Goal: Navigation & Orientation: Find specific page/section

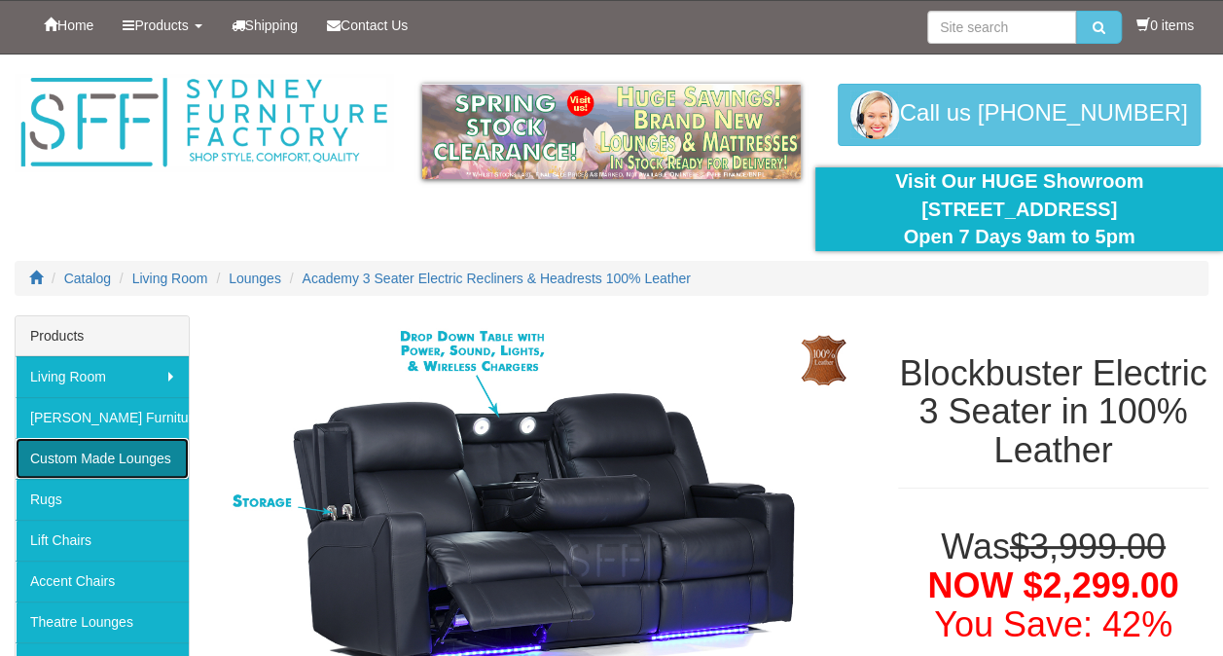
click at [81, 448] on link "Custom Made Lounges" at bounding box center [102, 458] width 173 height 41
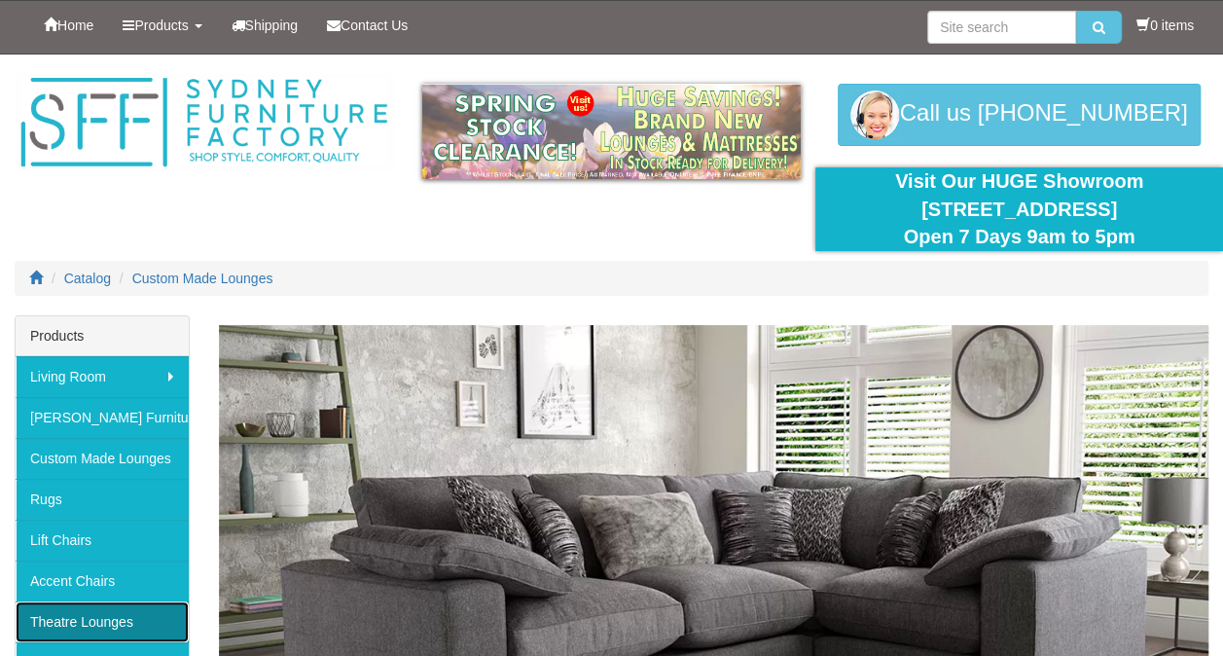
click at [86, 604] on link "Theatre Lounges" at bounding box center [102, 621] width 173 height 41
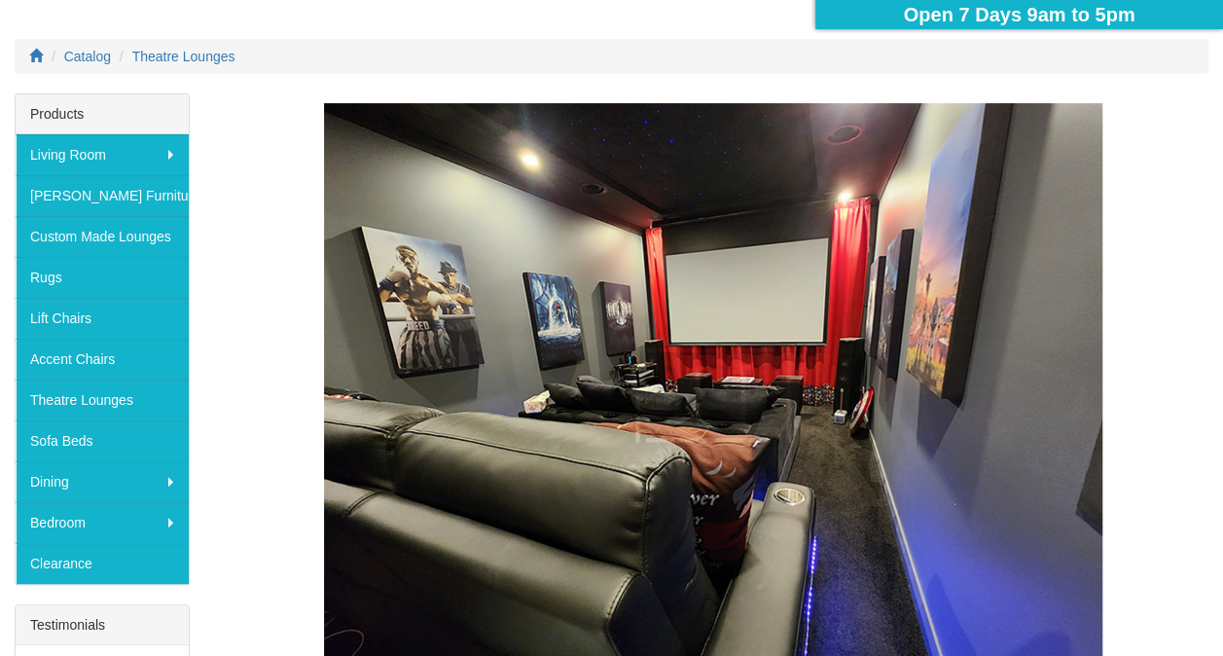
scroll to position [229, 0]
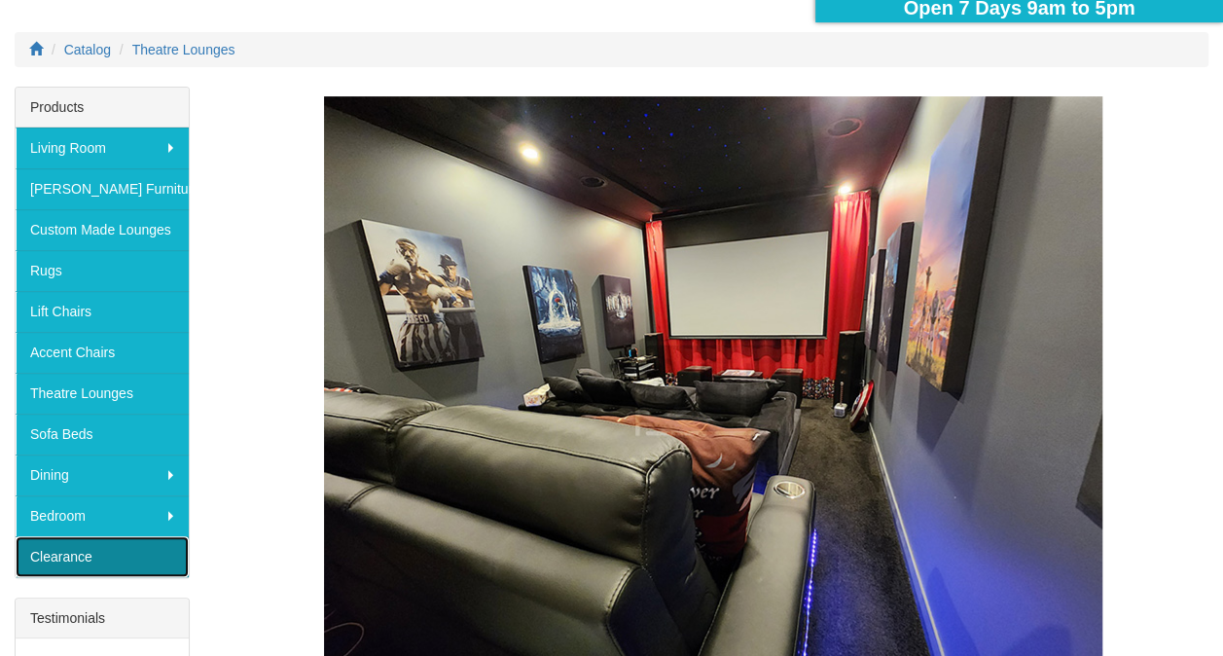
click at [119, 550] on link "Clearance" at bounding box center [102, 556] width 173 height 41
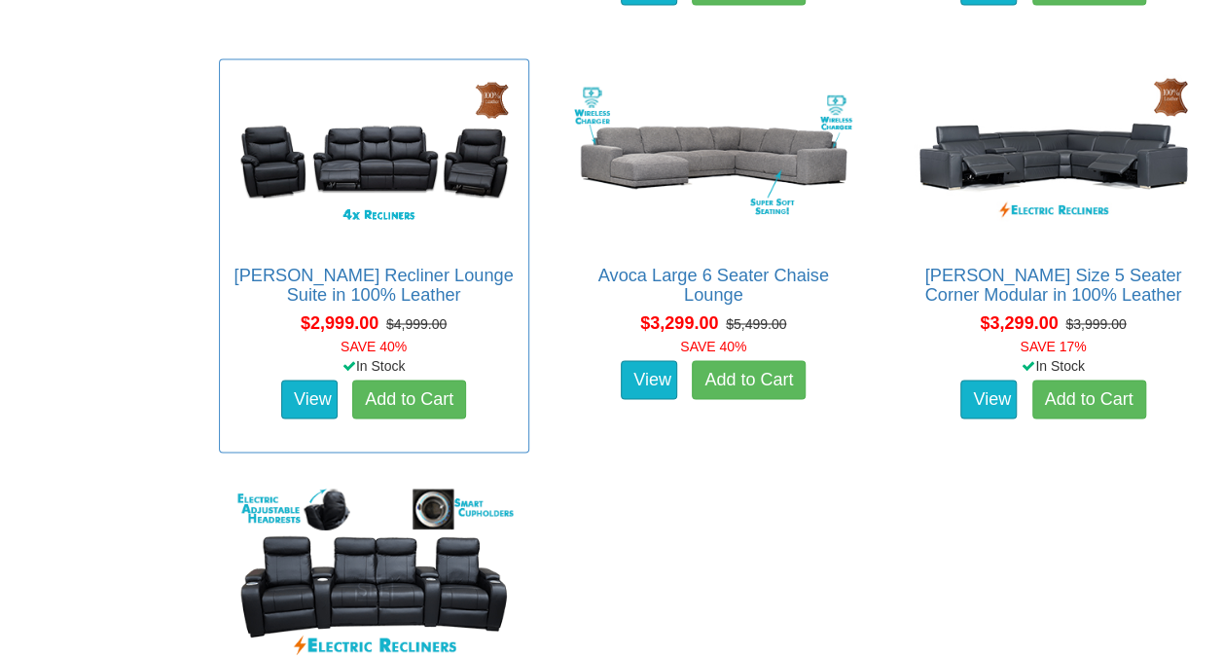
scroll to position [1530, 0]
